Goal: Transaction & Acquisition: Book appointment/travel/reservation

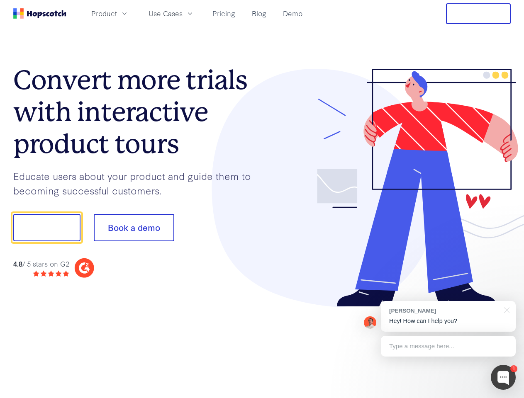
click at [262, 199] on div at bounding box center [386, 188] width 249 height 239
click at [117, 13] on span "Product" at bounding box center [104, 13] width 26 height 10
click at [183, 13] on span "Use Cases" at bounding box center [166, 13] width 34 height 10
click at [478, 14] on button "Free Trial" at bounding box center [478, 13] width 65 height 21
click at [46, 228] on button "Show me!" at bounding box center [46, 227] width 67 height 27
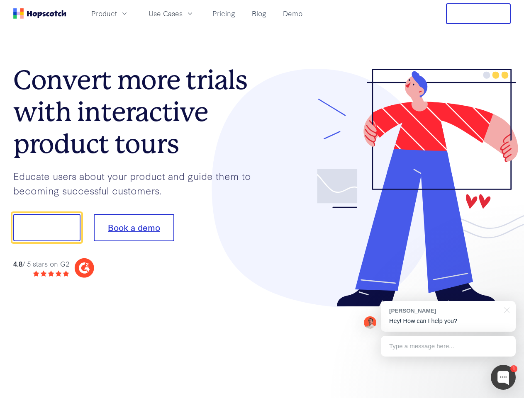
click at [134, 228] on button "Book a demo" at bounding box center [134, 227] width 80 height 27
click at [503, 378] on div at bounding box center [503, 377] width 25 height 25
click at [448, 317] on div "[PERSON_NAME] Hey! How can I help you?" at bounding box center [448, 316] width 135 height 31
click at [505, 310] on div at bounding box center [438, 226] width 156 height 277
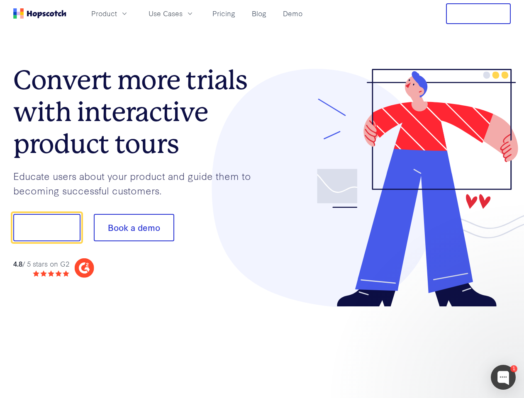
click at [448, 346] on div at bounding box center [438, 283] width 156 height 166
